Goal: Book appointment/travel/reservation

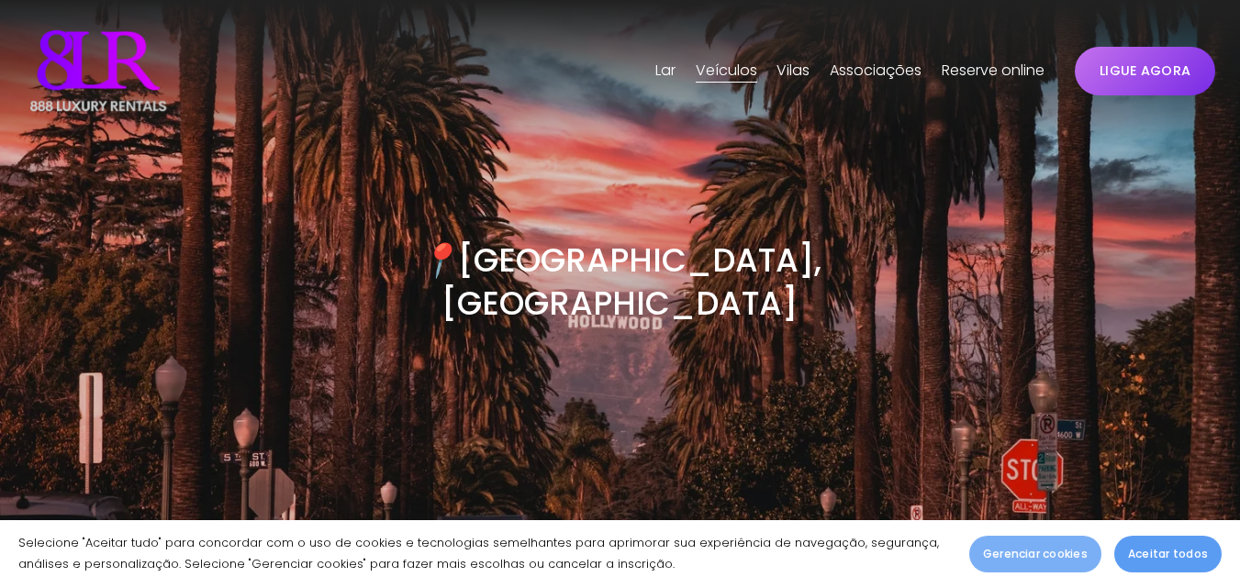
click at [1034, 543] on button "Gerenciar cookies" at bounding box center [1035, 554] width 132 height 37
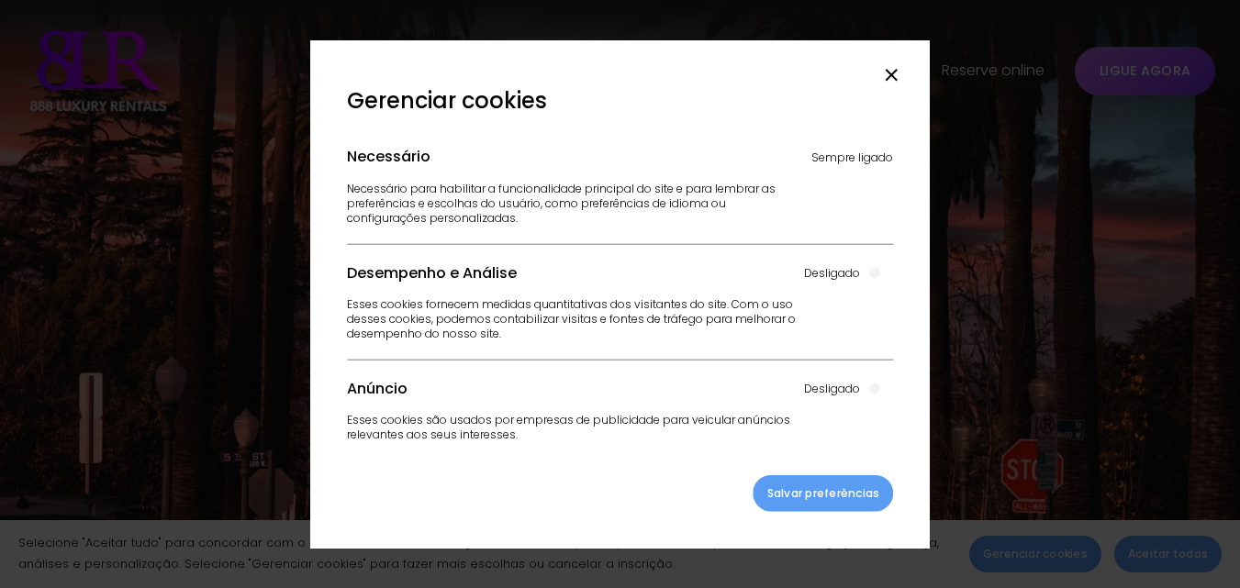
click at [688, 153] on div "Necessário Sempre ligado" at bounding box center [620, 157] width 547 height 48
click at [889, 79] on icon "Fechar" at bounding box center [891, 74] width 13 height 13
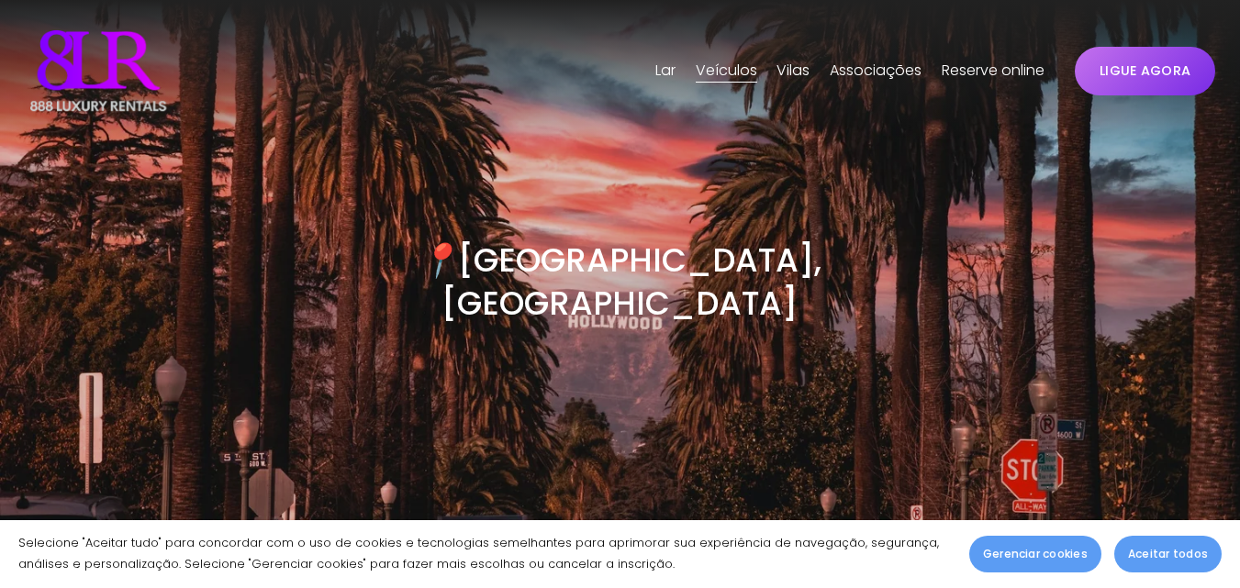
click at [939, 567] on p "Selecione "Aceitar tudo" para concordar com o uso de cookies e tecnologias seme…" at bounding box center [484, 554] width 932 height 42
click at [0, 0] on font "[GEOGRAPHIC_DATA]" at bounding box center [0, 0] width 0 height 0
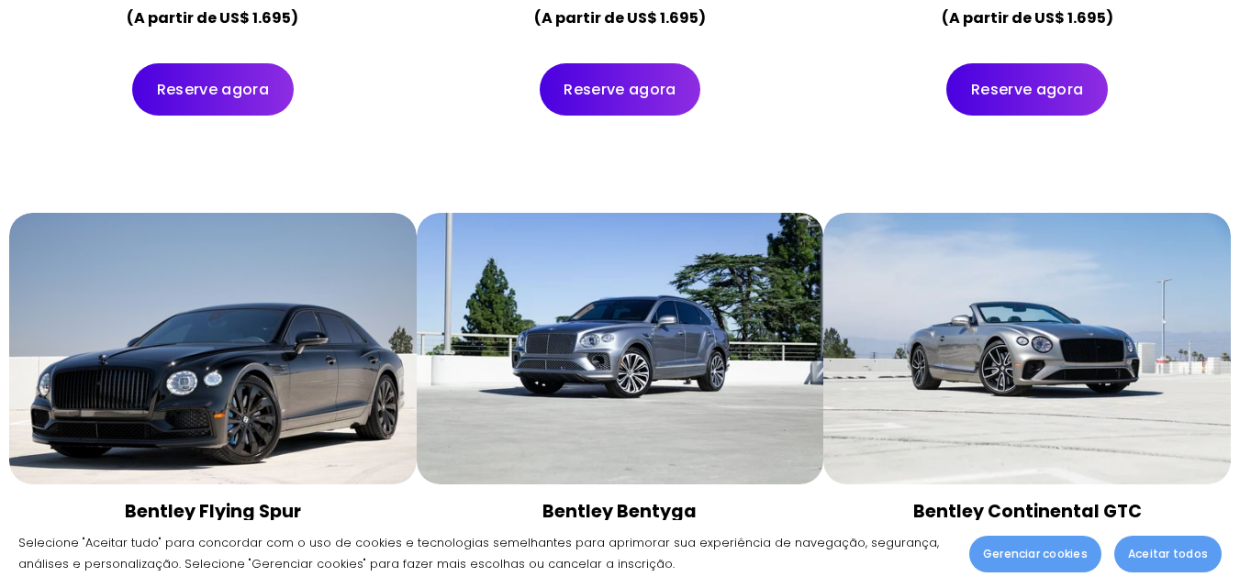
scroll to position [4159, 0]
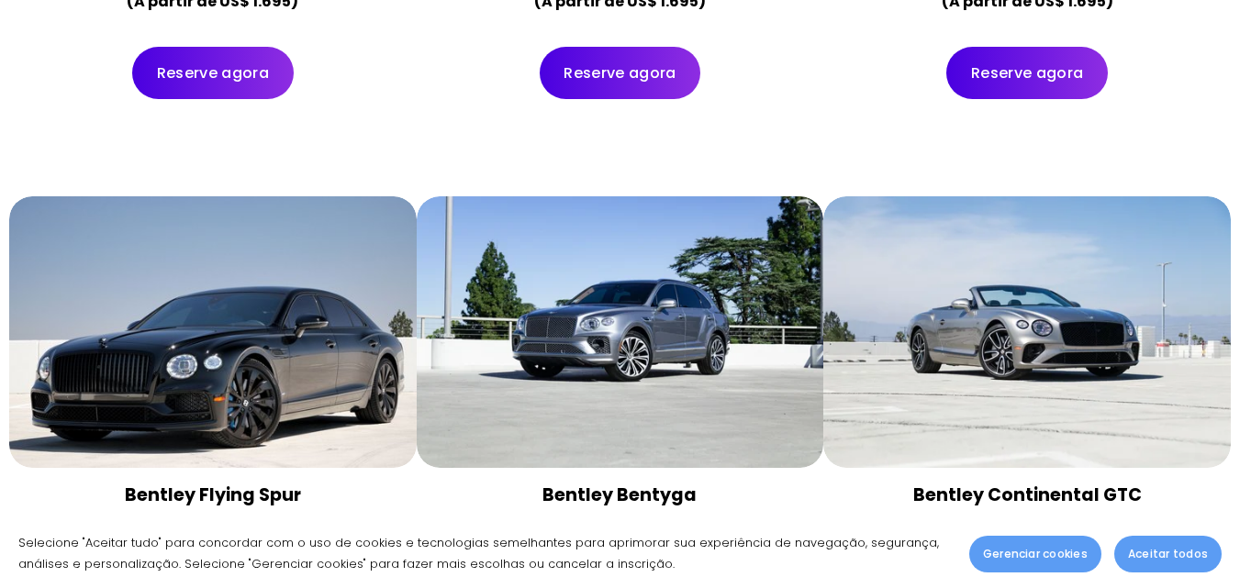
click at [1228, 31] on div "Reserve agora" at bounding box center [1026, 73] width 407 height 84
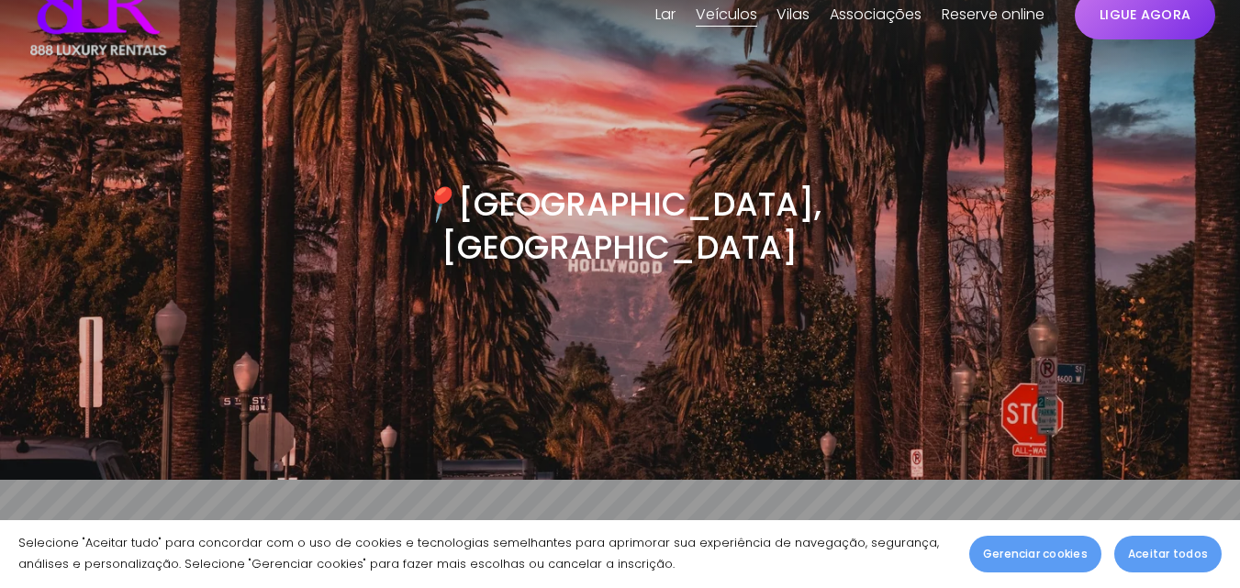
scroll to position [0, 0]
